Goal: Navigation & Orientation: Find specific page/section

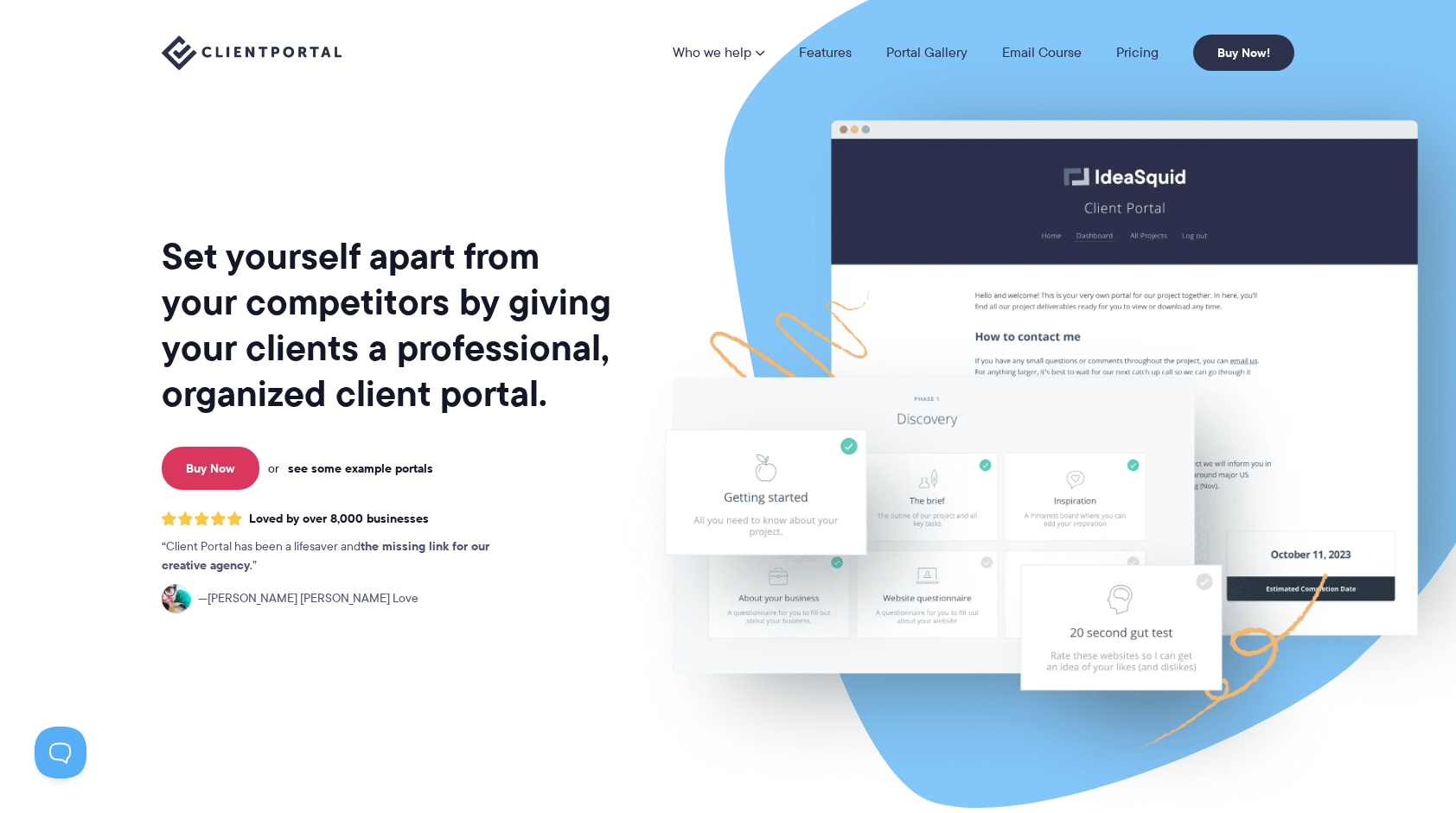
click at [337, 473] on link "see some example portals" at bounding box center [360, 468] width 145 height 16
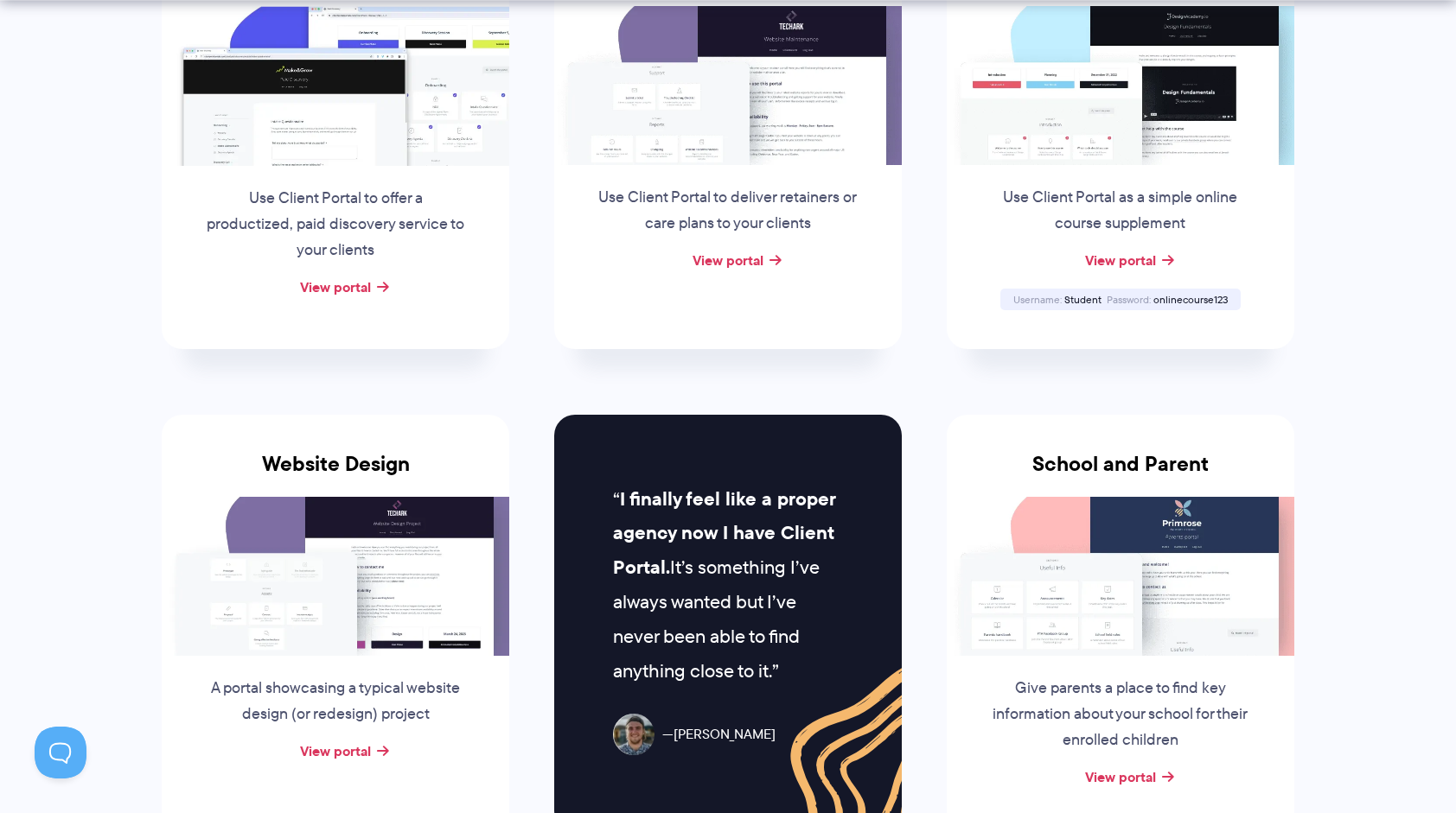
scroll to position [518, 0]
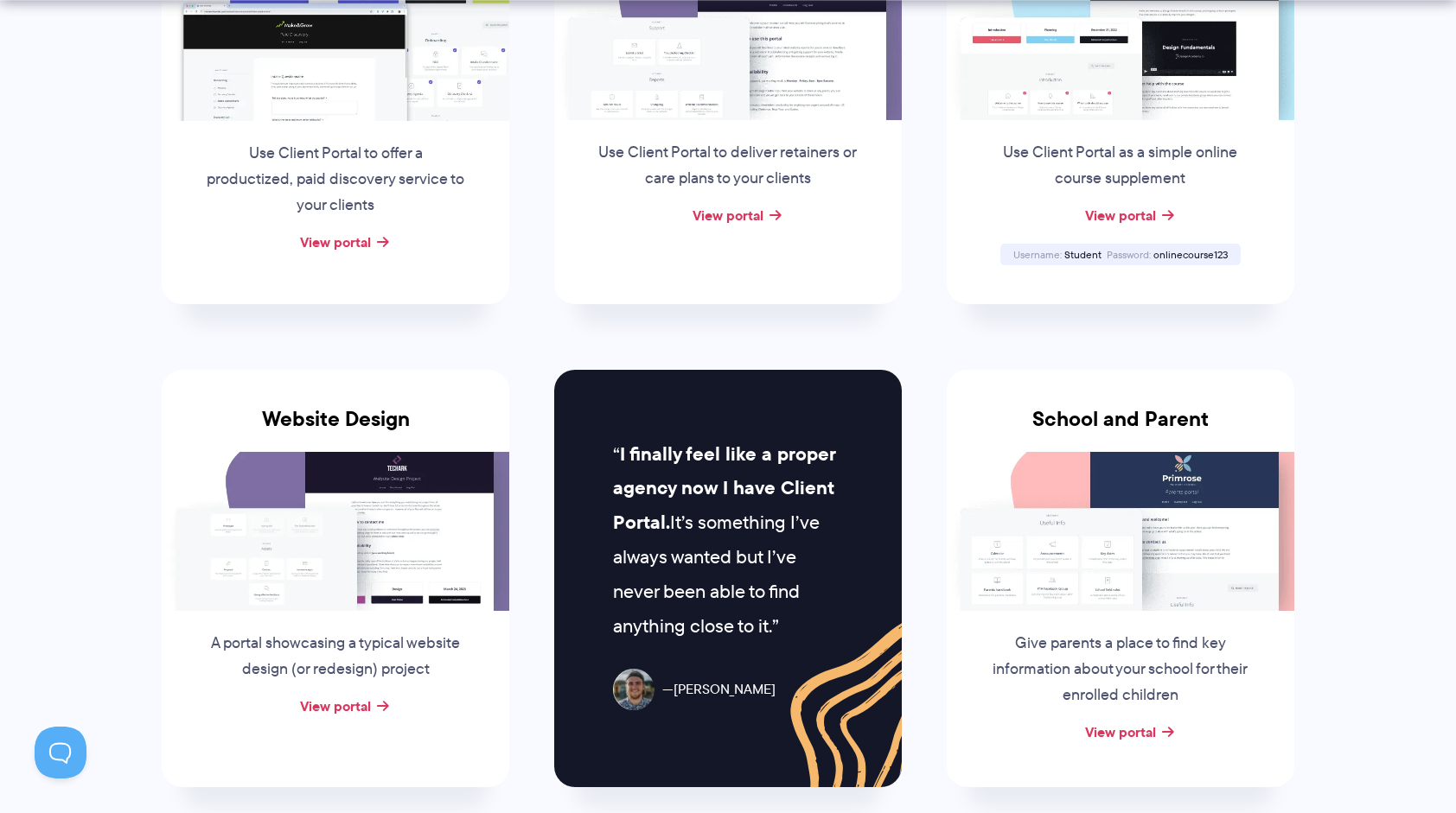
click at [279, 502] on img at bounding box center [336, 531] width 347 height 159
click at [342, 702] on link "View portal" at bounding box center [335, 706] width 71 height 21
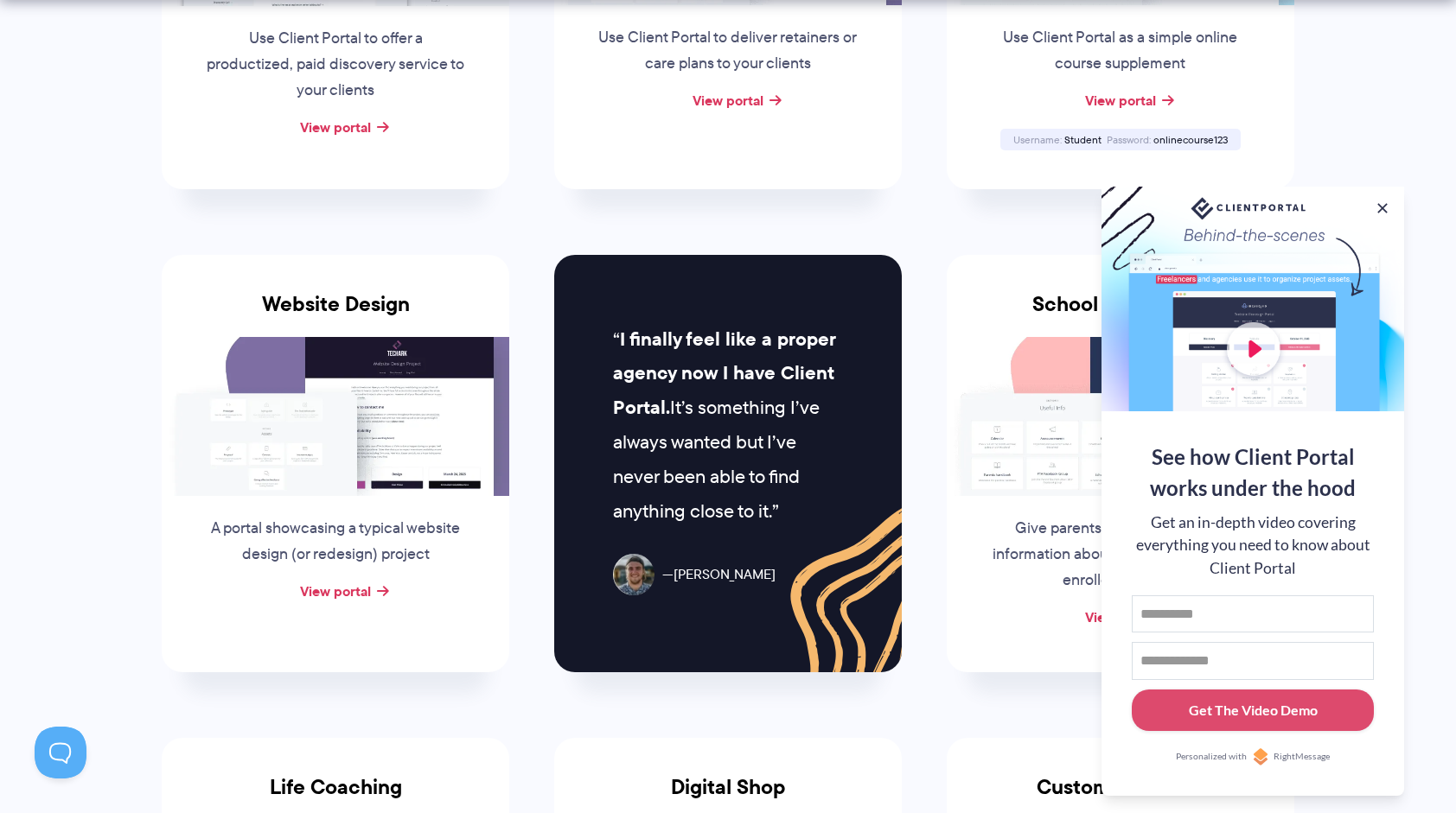
scroll to position [692, 0]
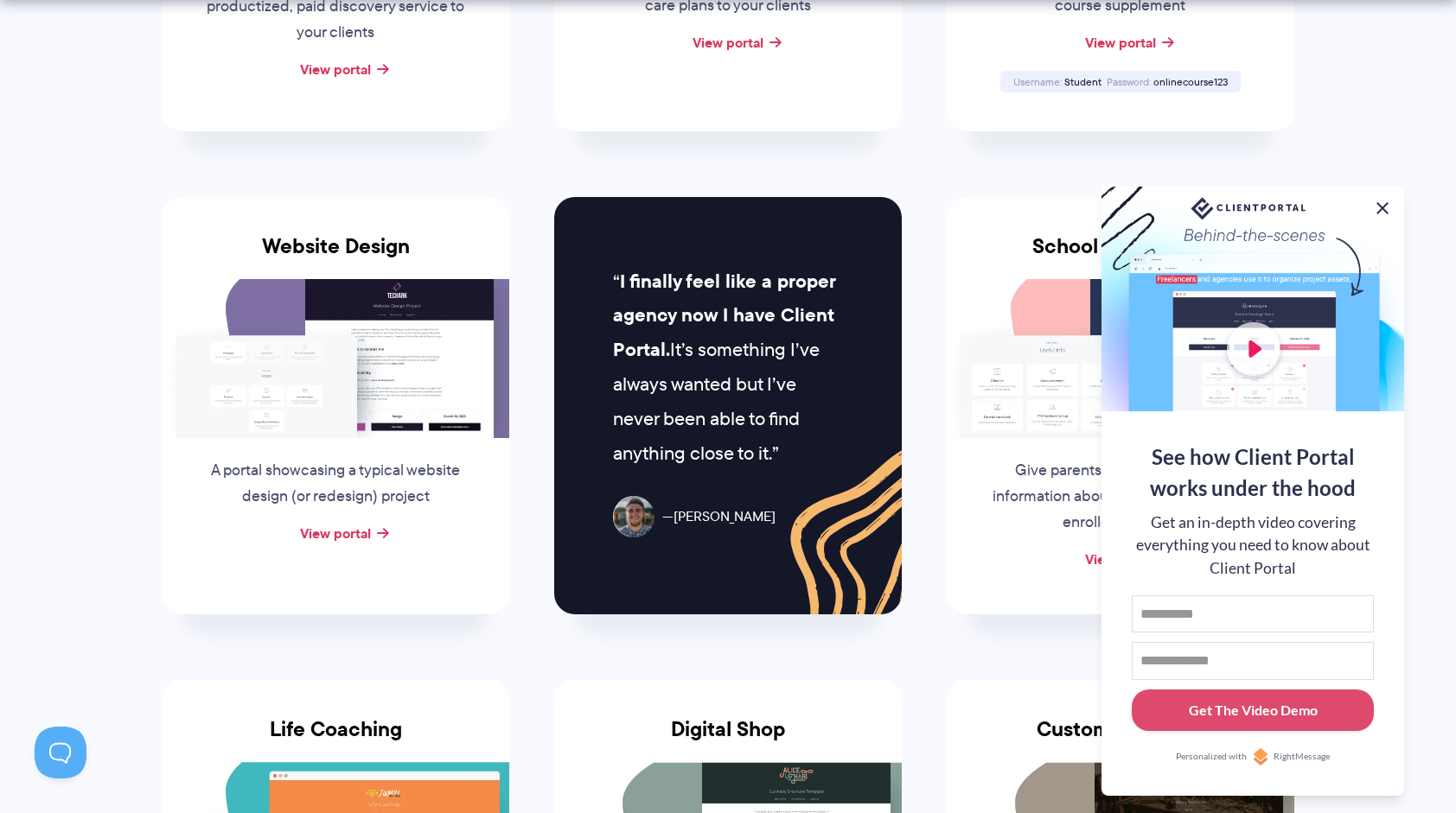
click at [1381, 202] on button at bounding box center [1382, 208] width 21 height 21
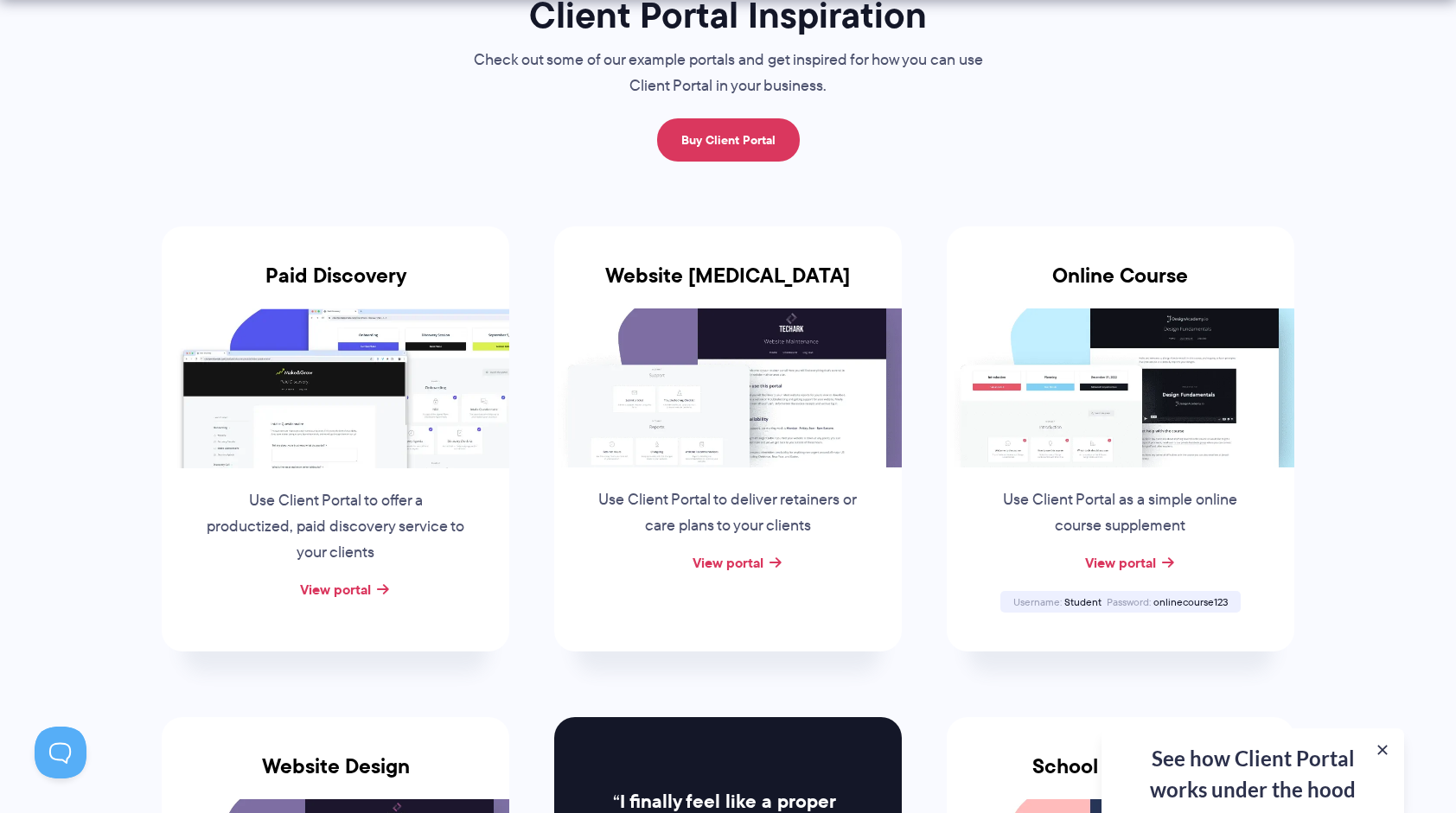
scroll to position [173, 0]
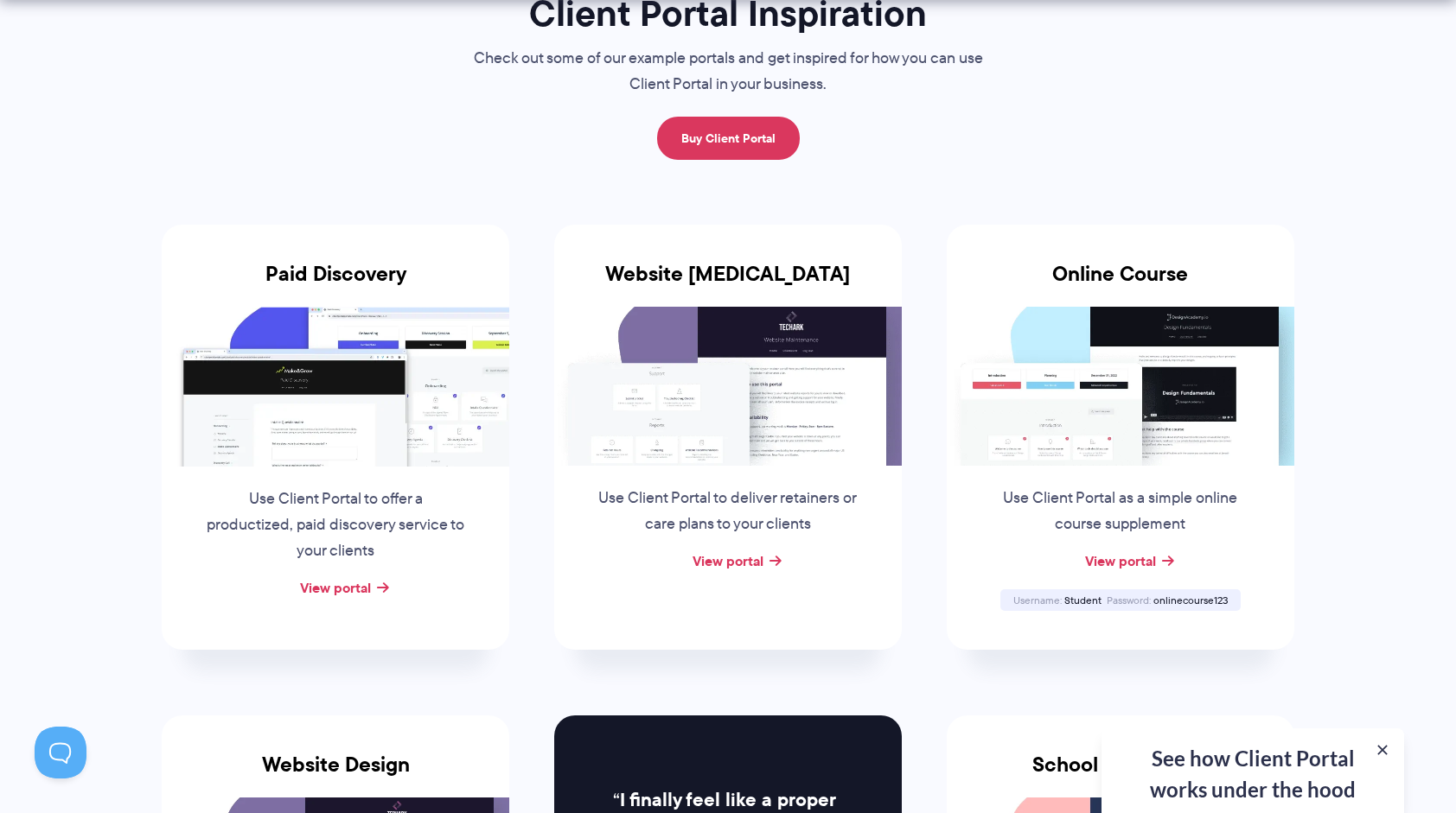
click at [796, 441] on img at bounding box center [728, 386] width 347 height 159
click at [734, 564] on link "View portal" at bounding box center [728, 560] width 71 height 21
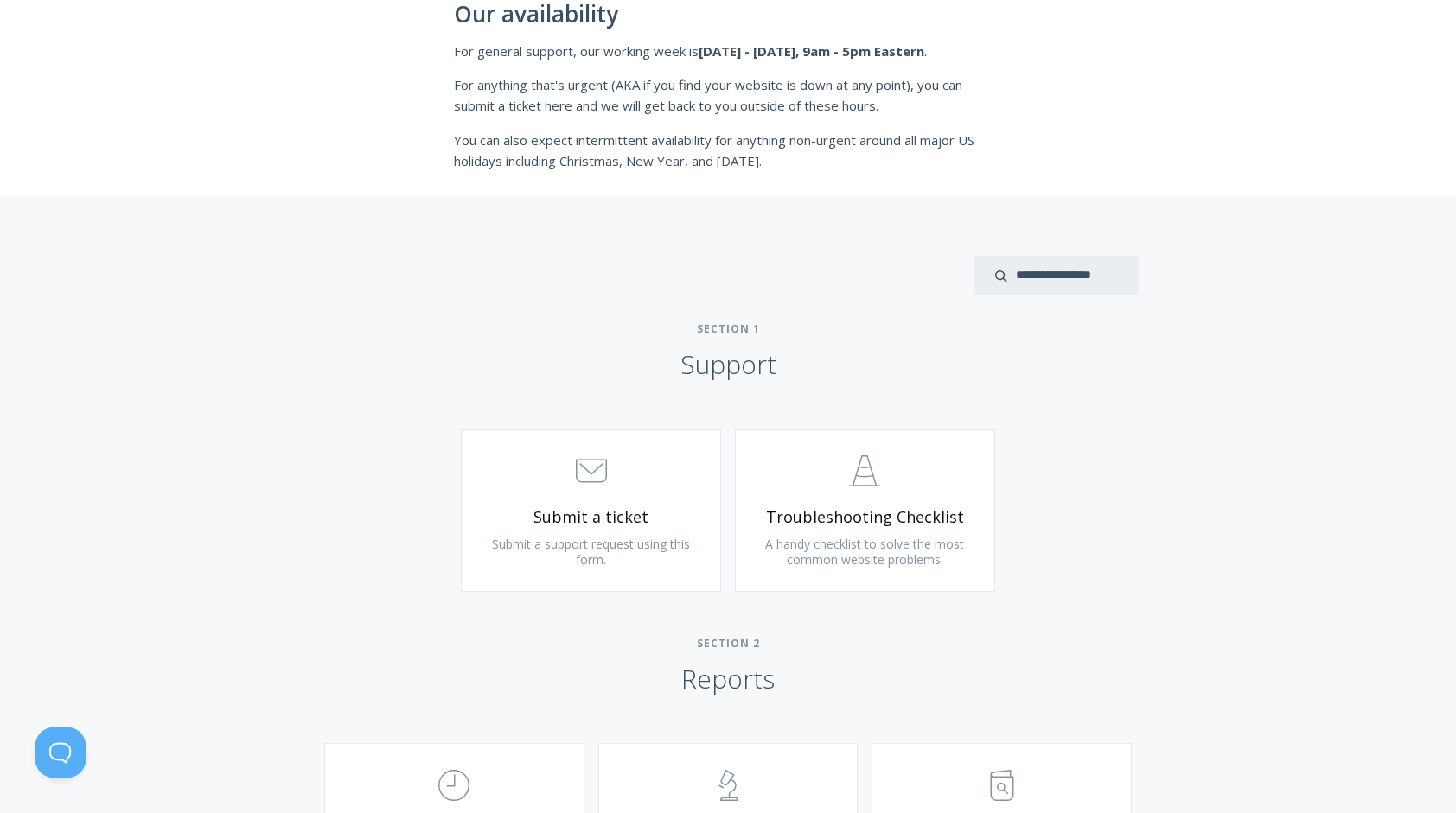
scroll to position [518, 0]
click at [594, 513] on span "Submit a ticket" at bounding box center [591, 515] width 207 height 20
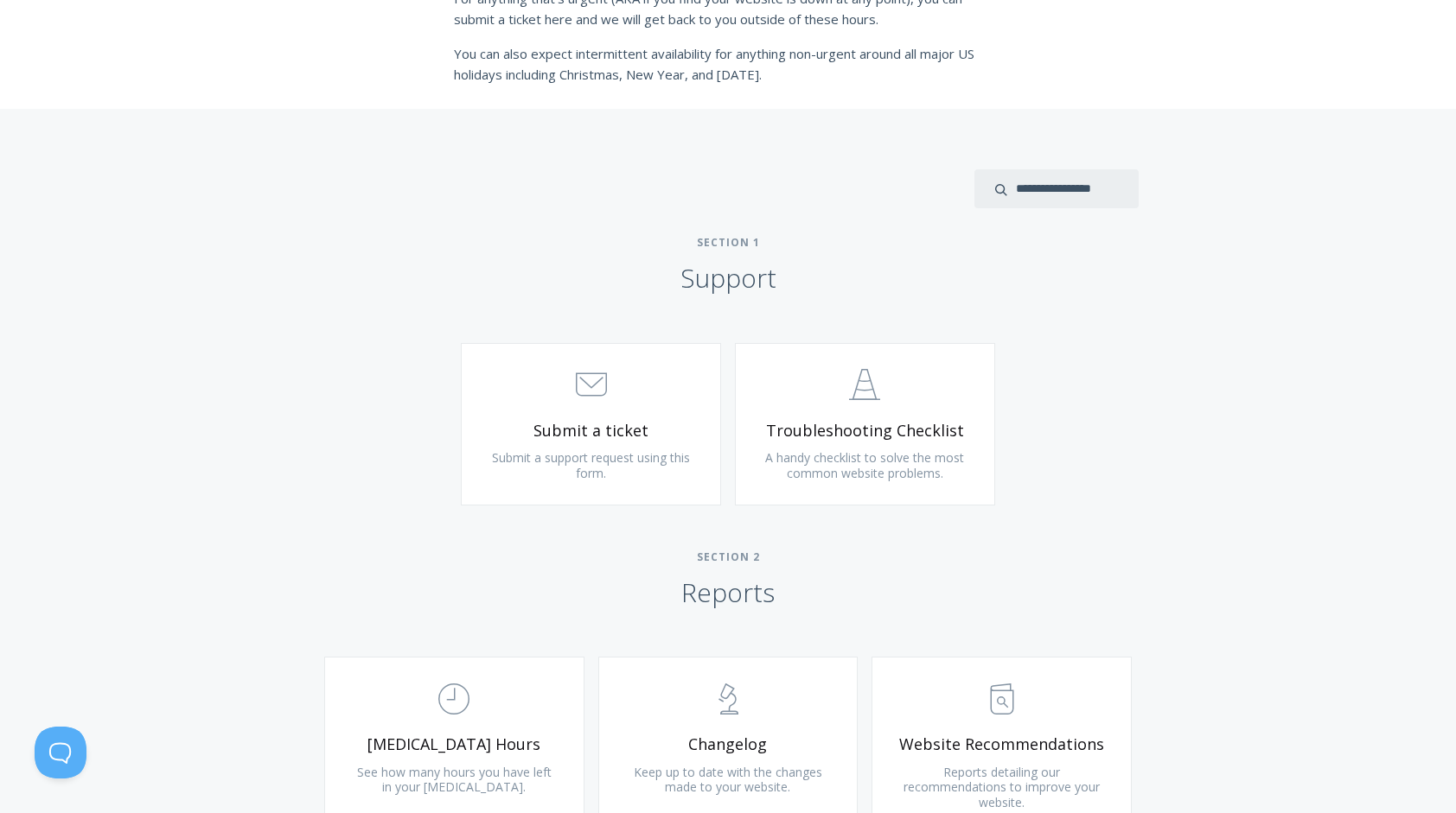
scroll to position [605, 0]
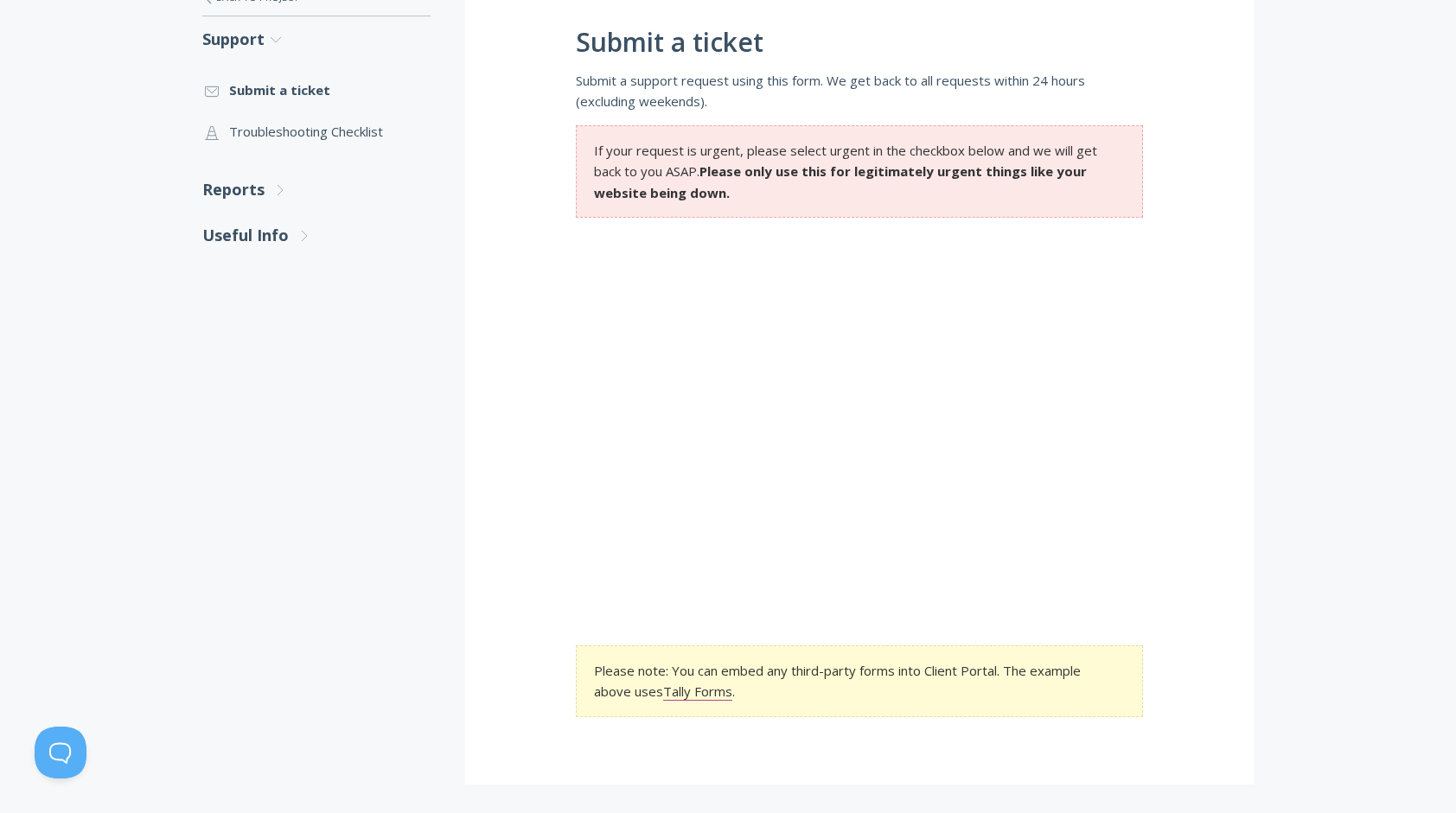
scroll to position [432, 0]
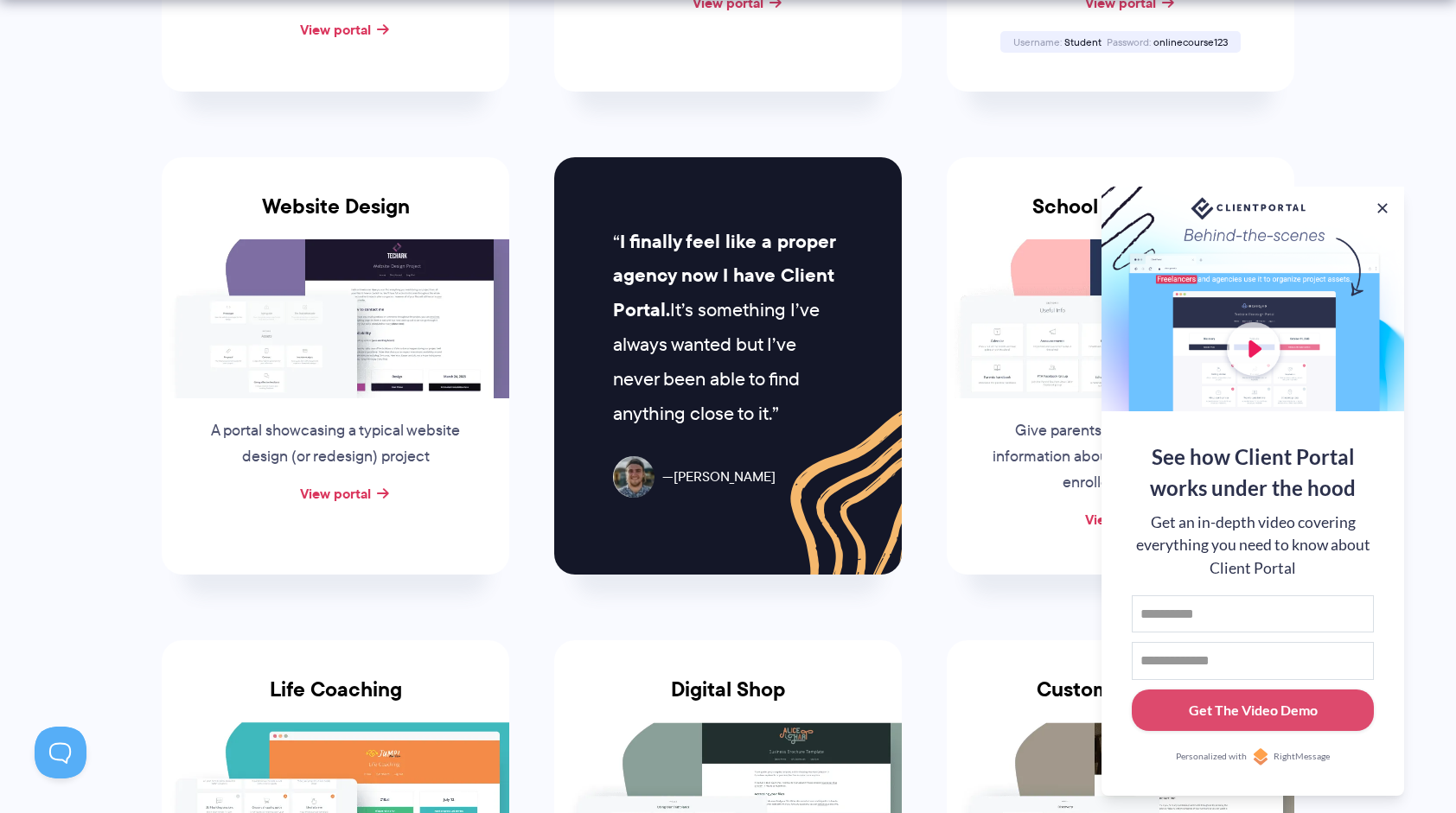
scroll to position [778, 0]
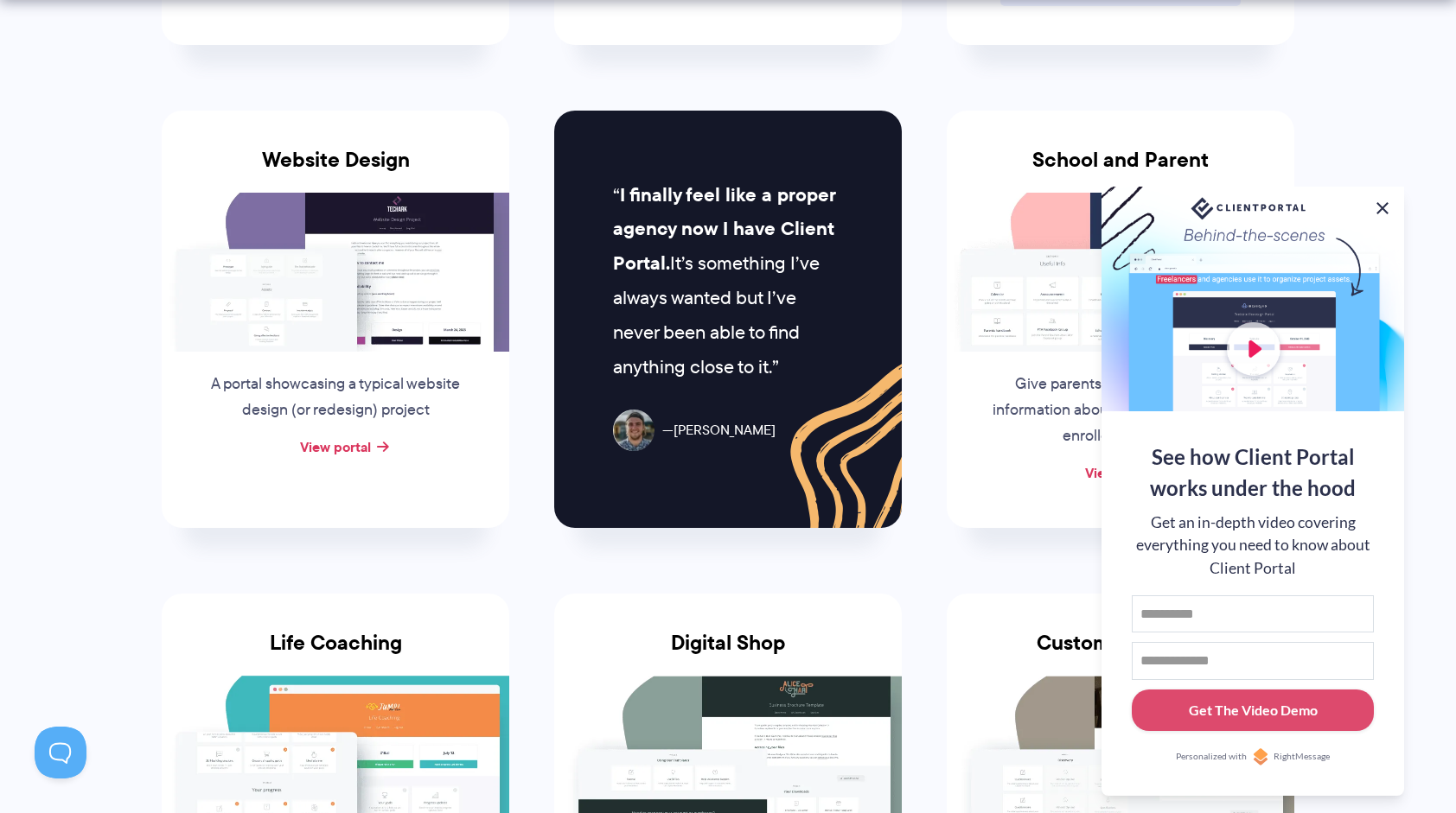
click at [1382, 202] on button at bounding box center [1382, 208] width 21 height 21
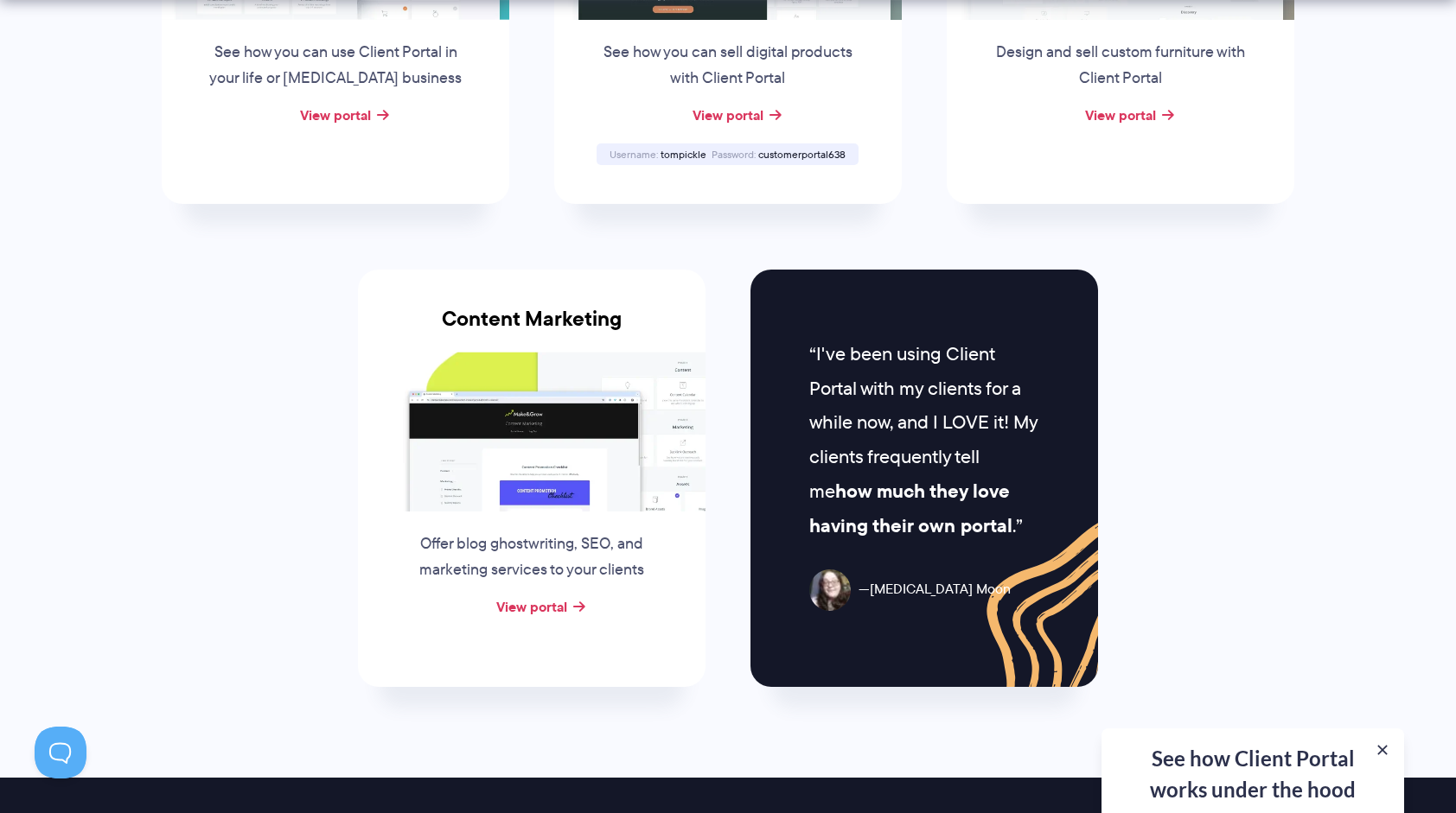
scroll to position [1643, 0]
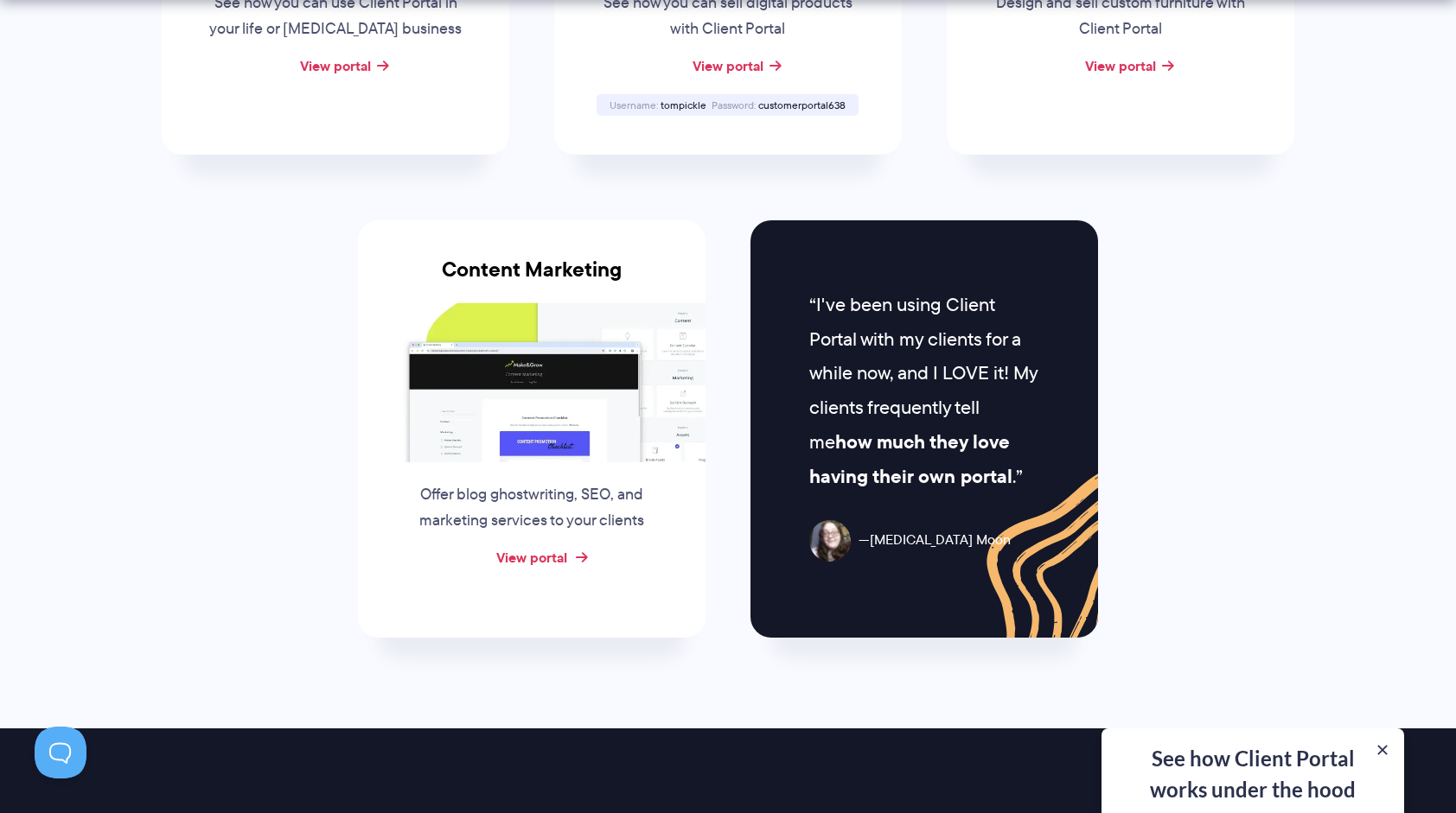
click at [536, 553] on link "View portal" at bounding box center [531, 558] width 71 height 21
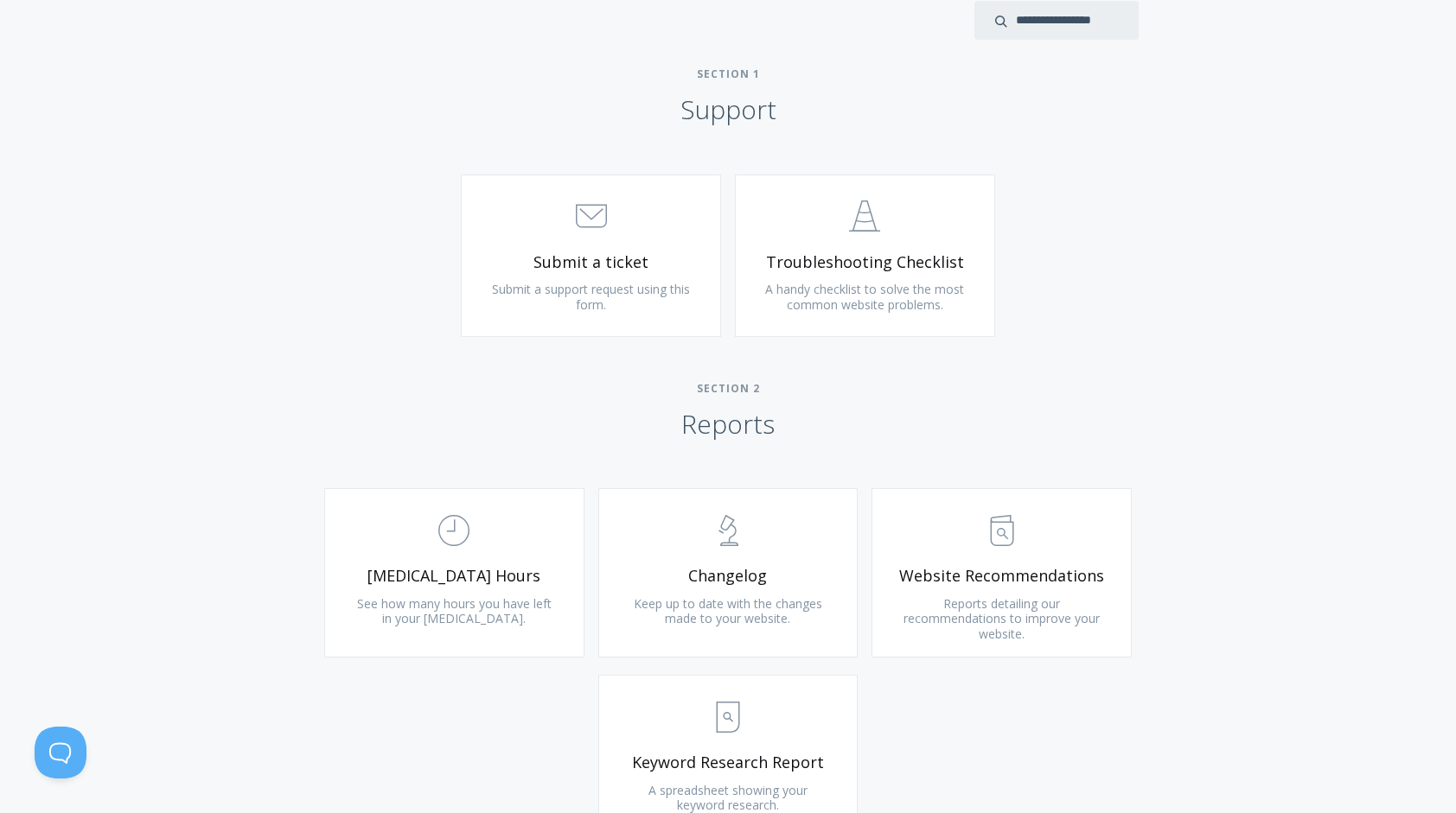
scroll to position [778, 0]
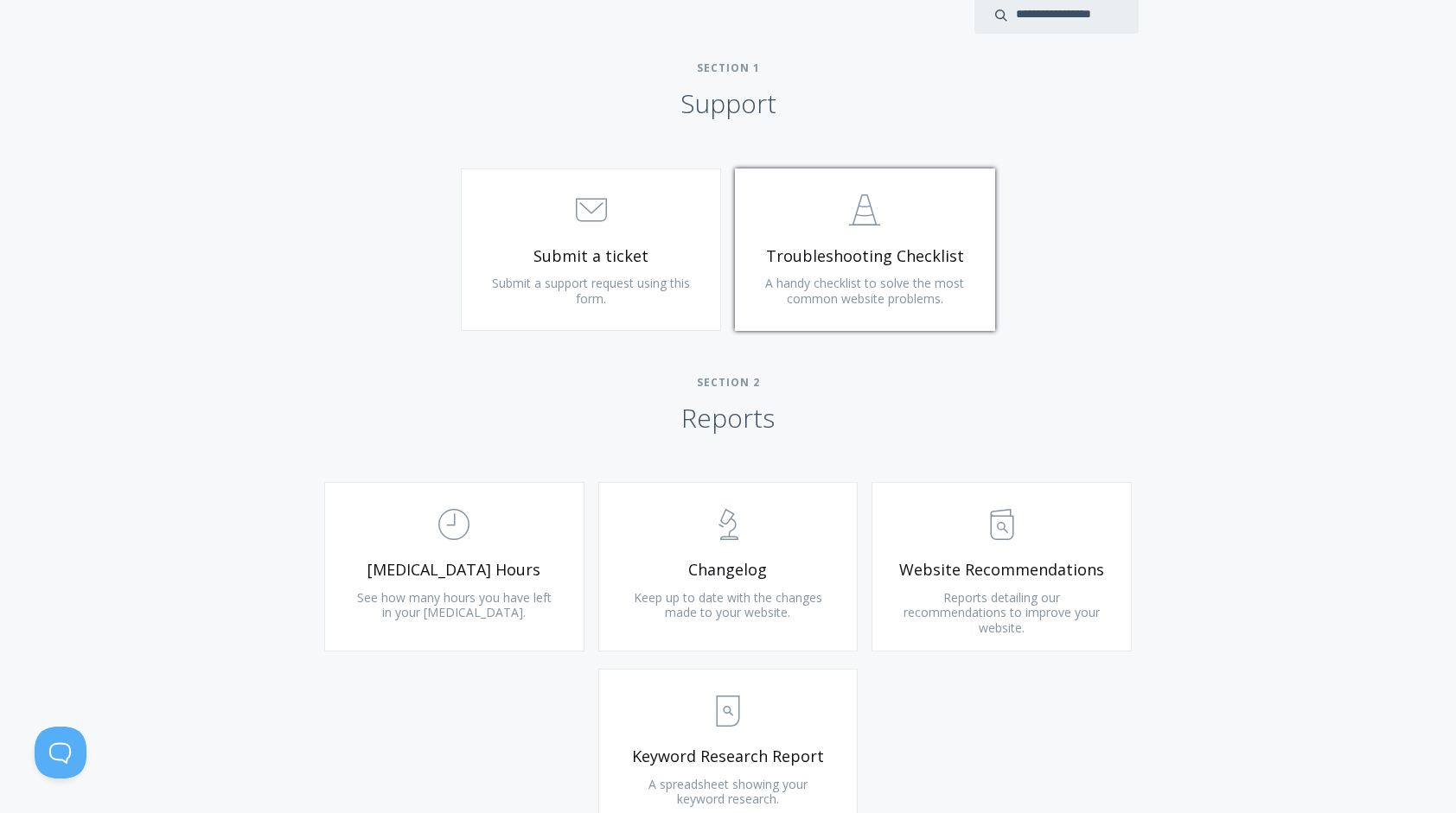
click at [883, 254] on span "Troubleshooting Checklist" at bounding box center [865, 256] width 207 height 20
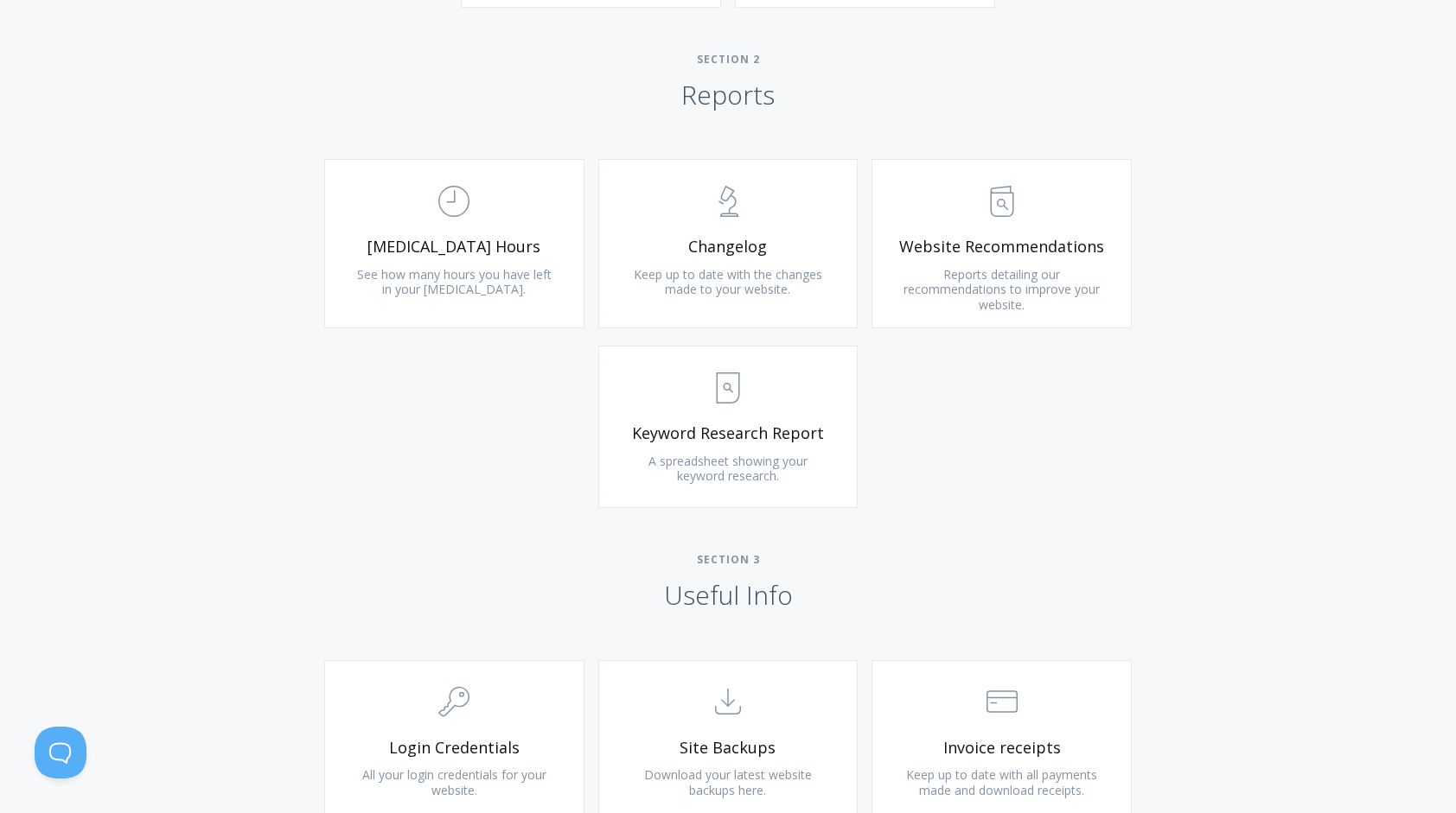
scroll to position [1124, 0]
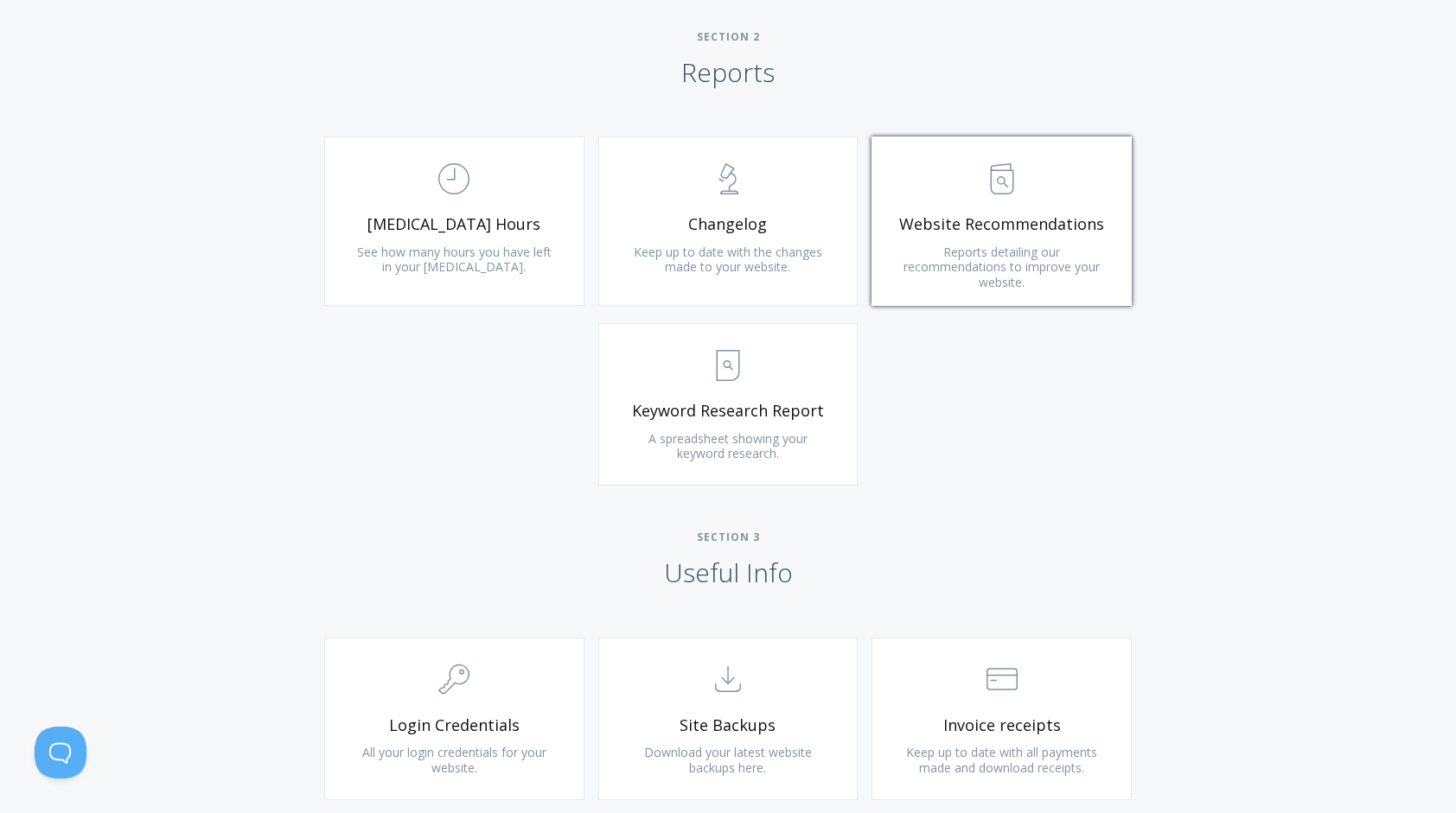
click at [1041, 211] on link ".st0{fill:none;stroke:#000000;stroke-width:2;stroke-miterlimit:10;} Untitled-13…" at bounding box center [1001, 221] width 260 height 169
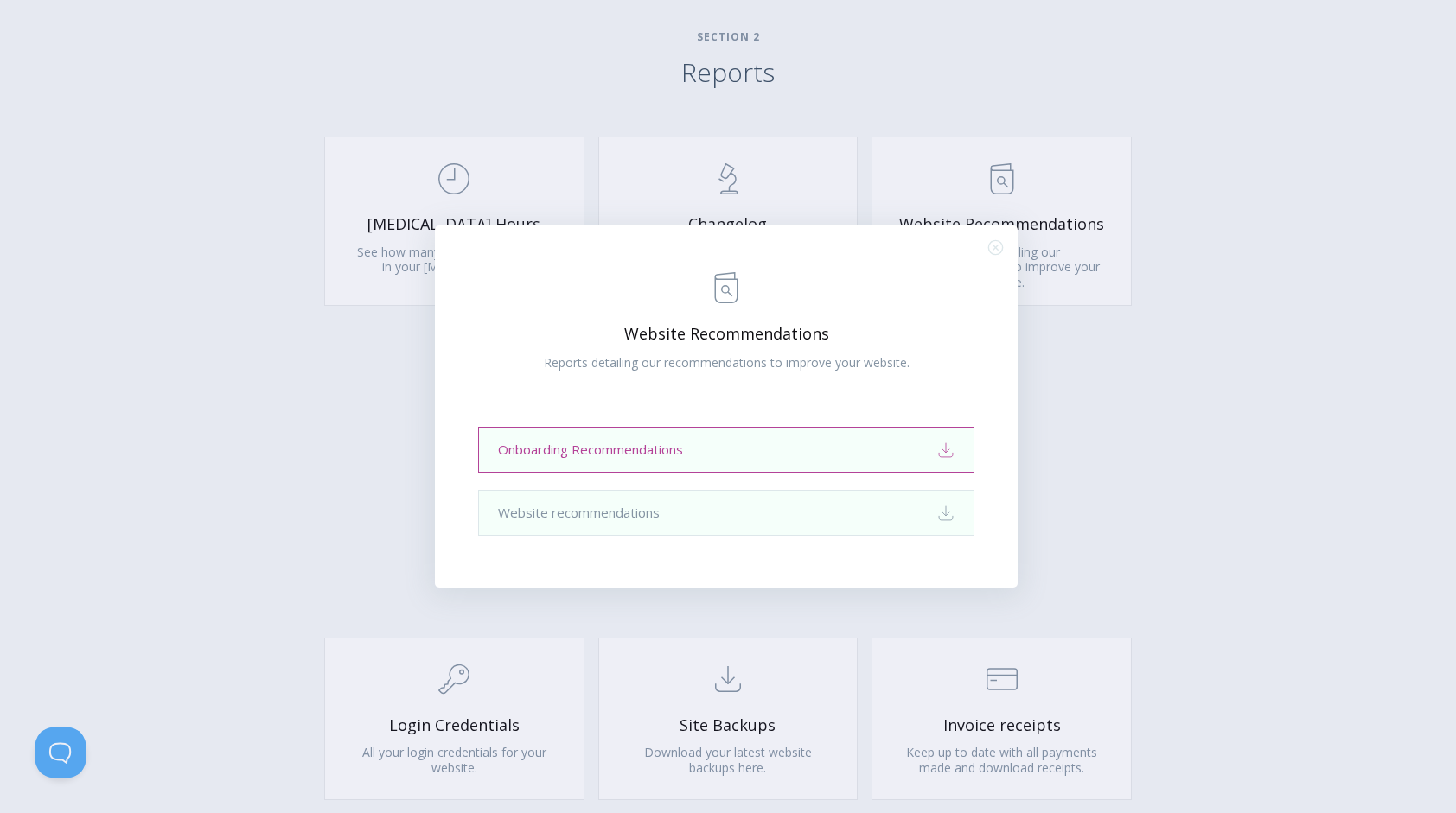
click at [862, 450] on link "Onboarding Recommendations Download" at bounding box center [726, 450] width 496 height 46
click at [1160, 345] on div ".st0{fill:none;stroke:#000000;stroke-width:2;stroke-miterlimit:10;} Untitled-13…" at bounding box center [728, 406] width 1456 height 813
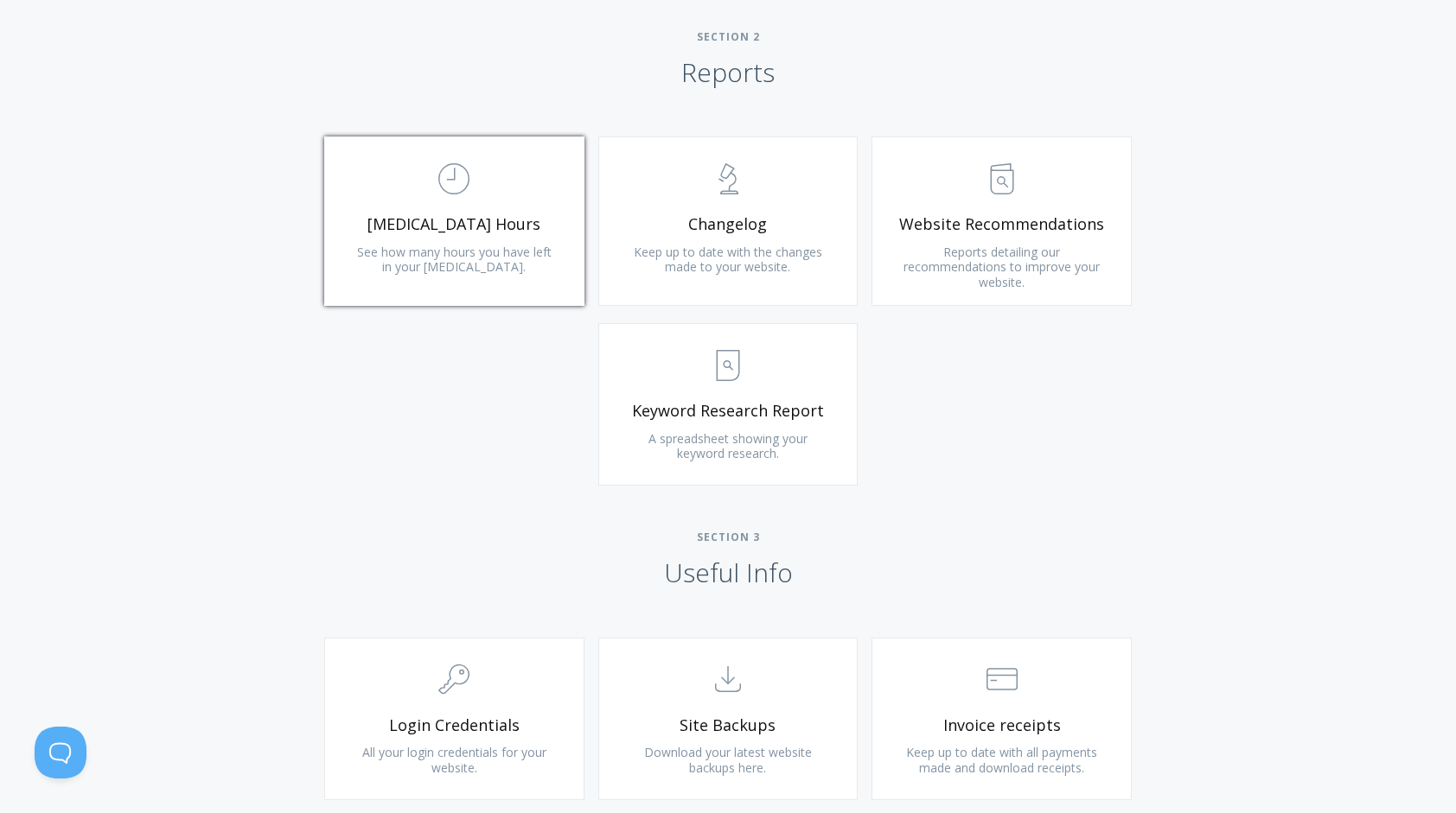
click at [506, 253] on span "See how many hours you have left in your retainer." at bounding box center [455, 259] width 195 height 32
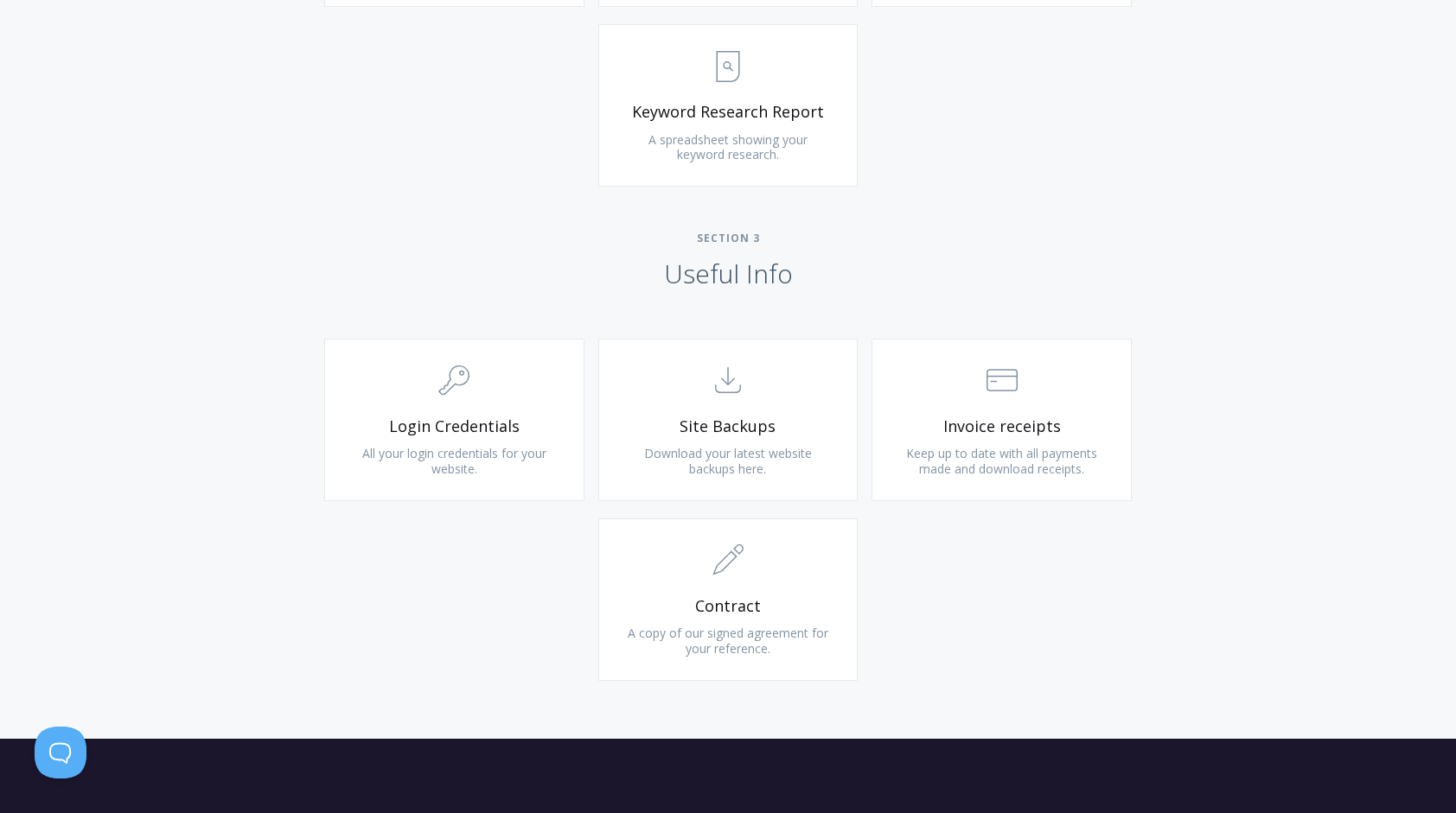
scroll to position [1469, 0]
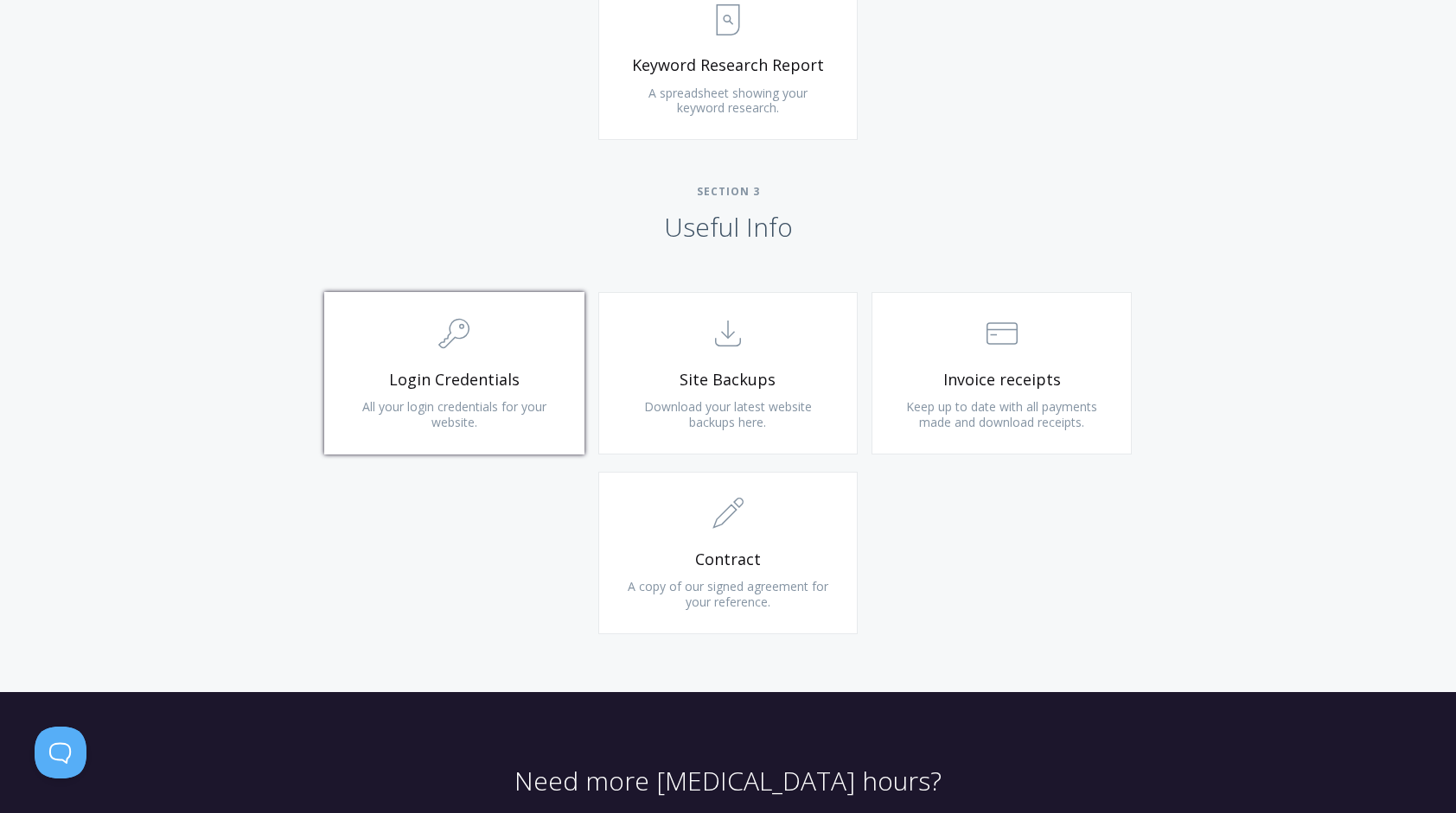
click at [424, 394] on link ".cls-1{fill:none;stroke:#000;stroke-miterlimit:10;stroke-width:2px;} 1. General…" at bounding box center [454, 373] width 260 height 163
click at [967, 379] on span "Invoice receipts" at bounding box center [1001, 380] width 207 height 20
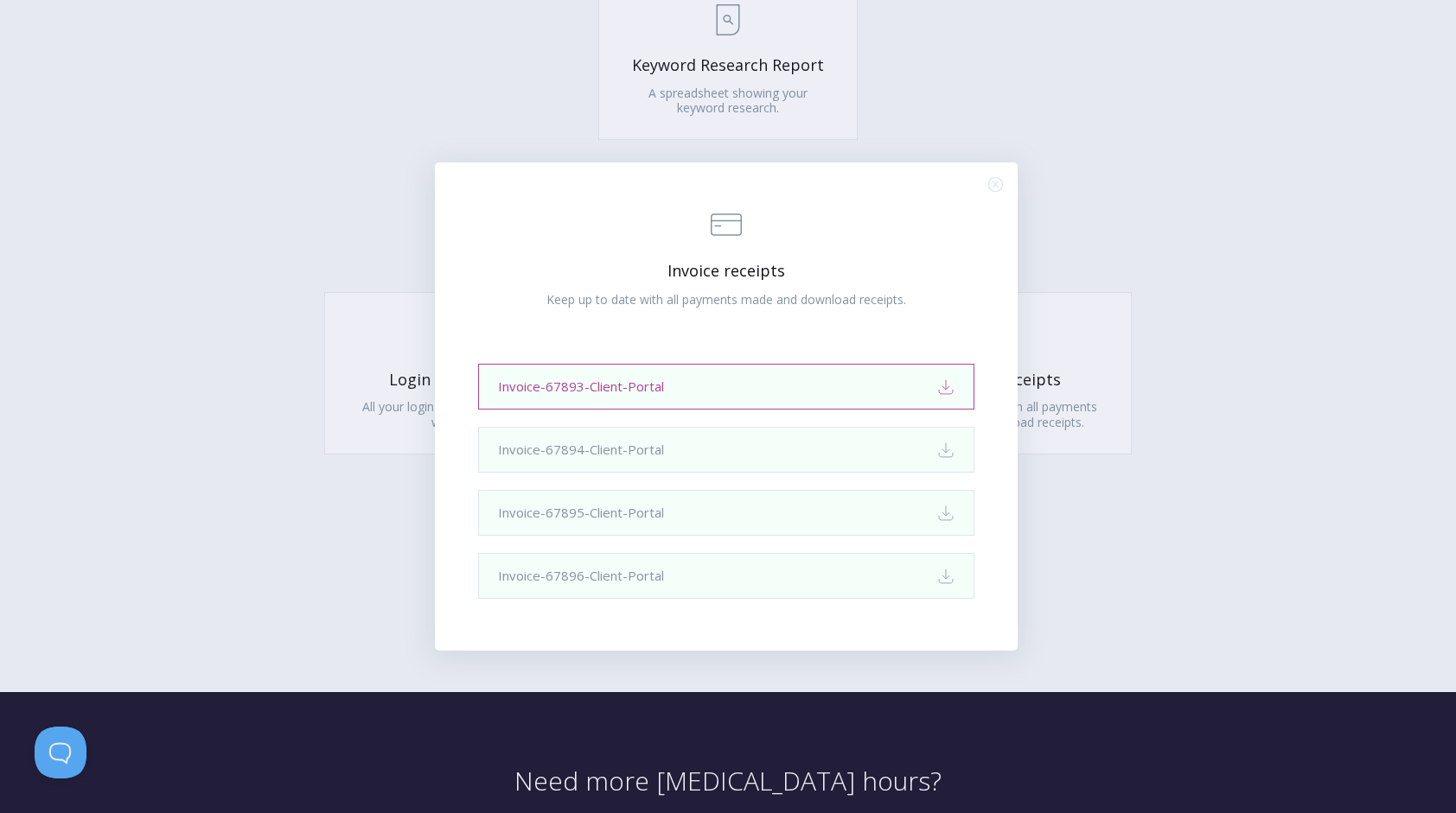
click at [665, 387] on link "Invoice-67893-Client-Portal Download" at bounding box center [726, 387] width 496 height 46
click at [995, 185] on line "Close (Press escape to close)" at bounding box center [995, 185] width 6 height 6
